Goal: Find contact information: Find contact information

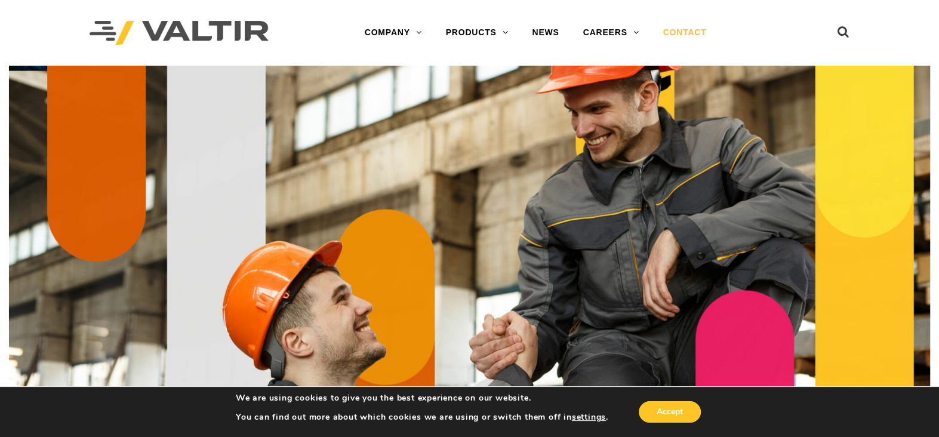
click at [685, 30] on link "CONTACT" at bounding box center [683, 33] width 67 height 24
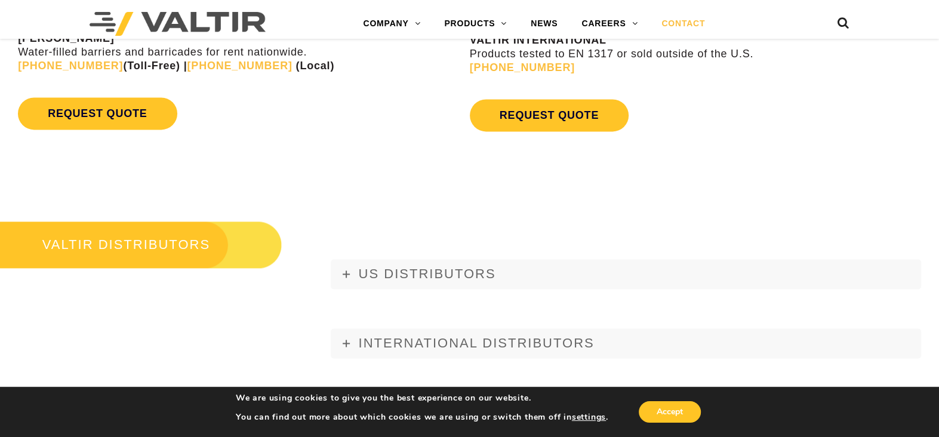
scroll to position [1313, 0]
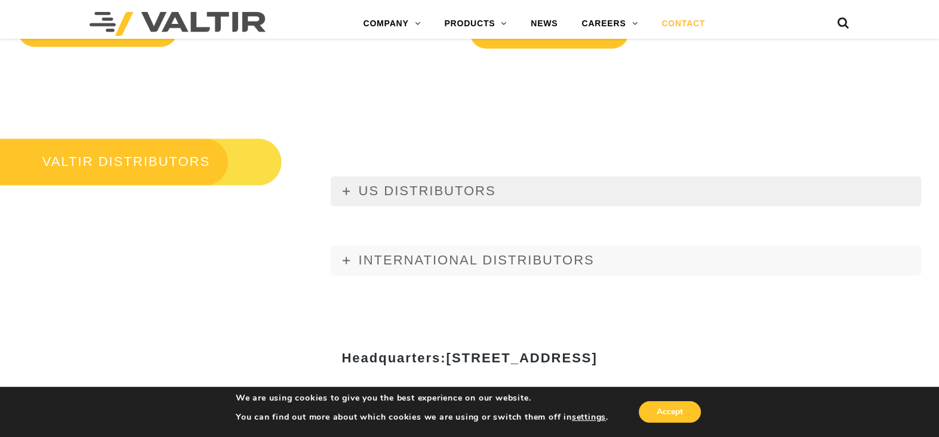
click at [463, 194] on span "US DISTRIBUTORS" at bounding box center [426, 190] width 137 height 15
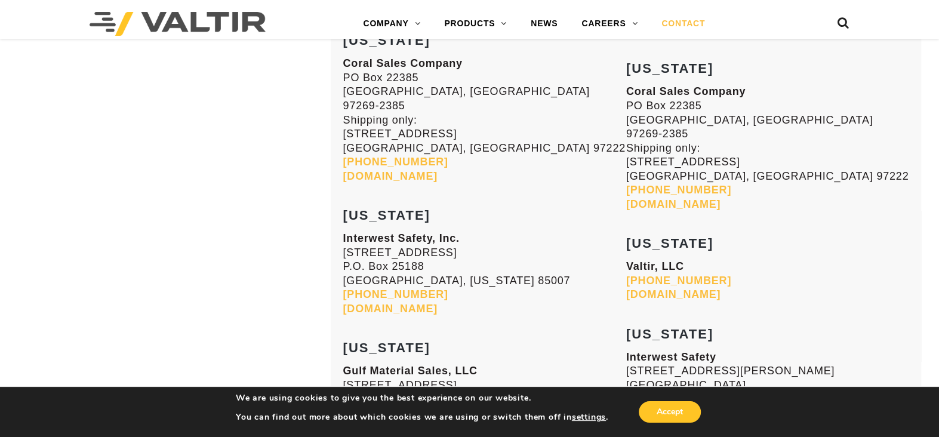
scroll to position [1671, 0]
